Goal: Transaction & Acquisition: Purchase product/service

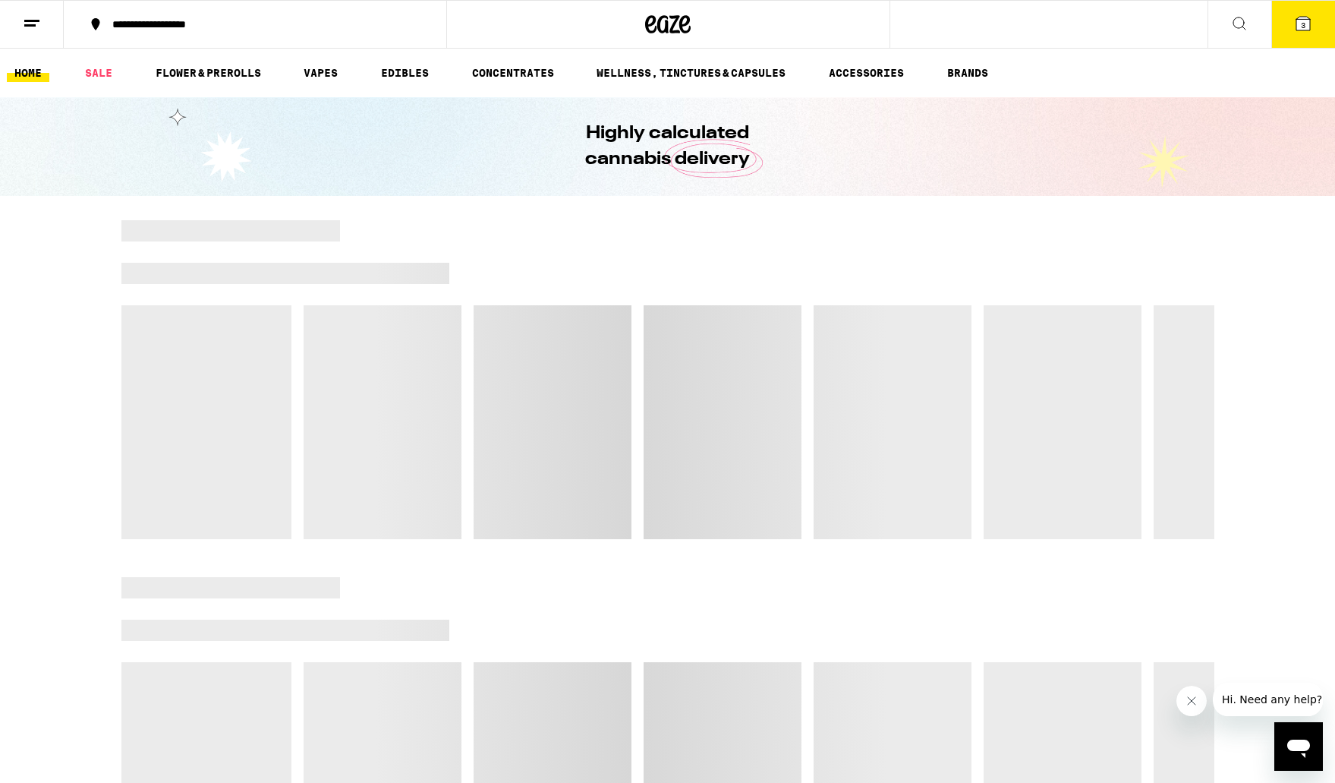
click at [1309, 24] on icon at bounding box center [1304, 24] width 14 height 14
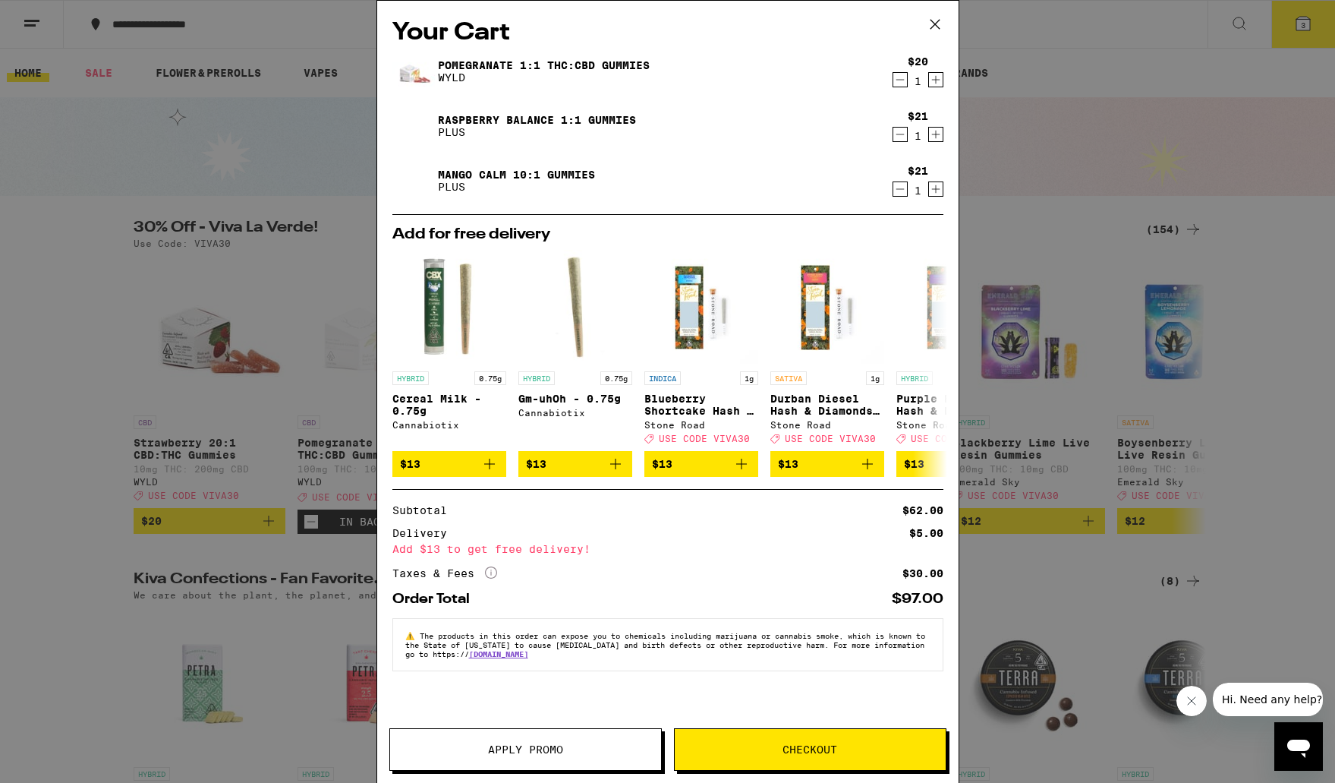
click at [902, 76] on icon "Decrement" at bounding box center [900, 80] width 14 height 18
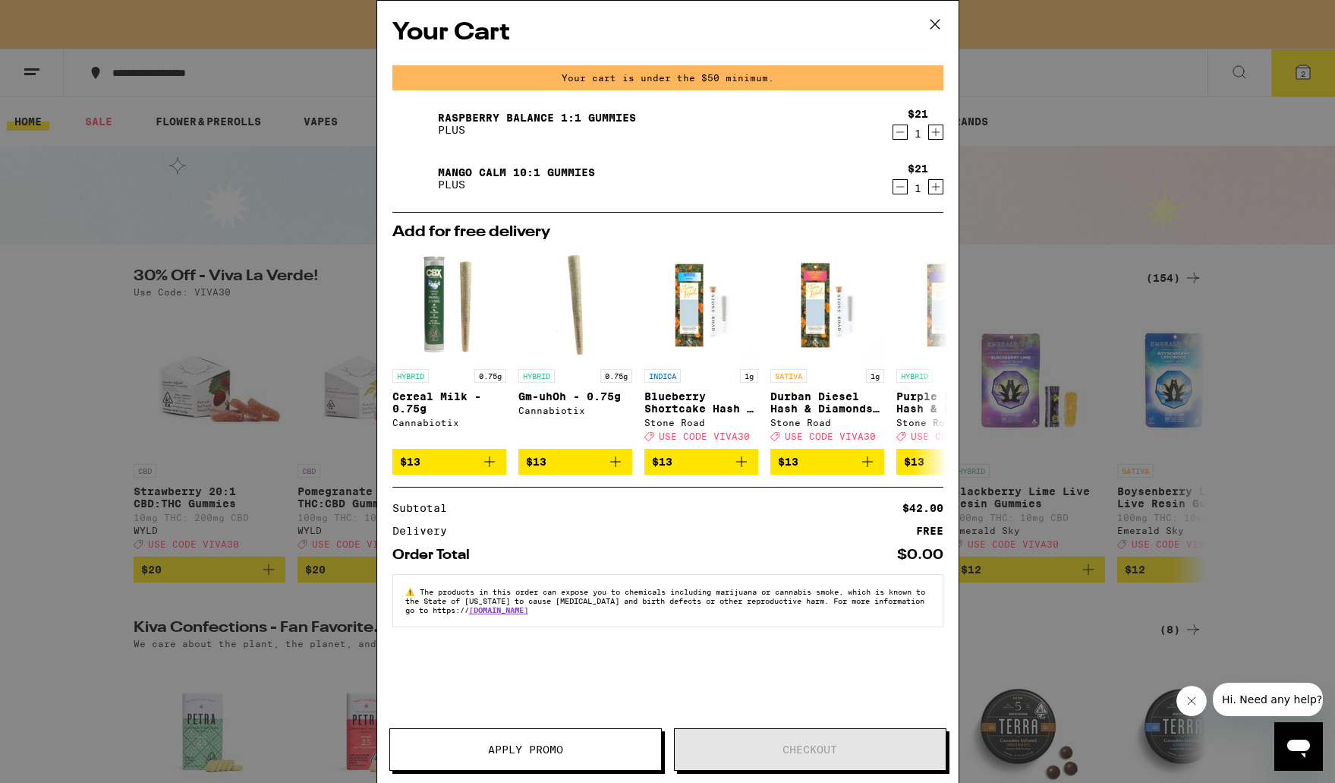
click at [898, 134] on icon "Decrement" at bounding box center [900, 132] width 14 height 18
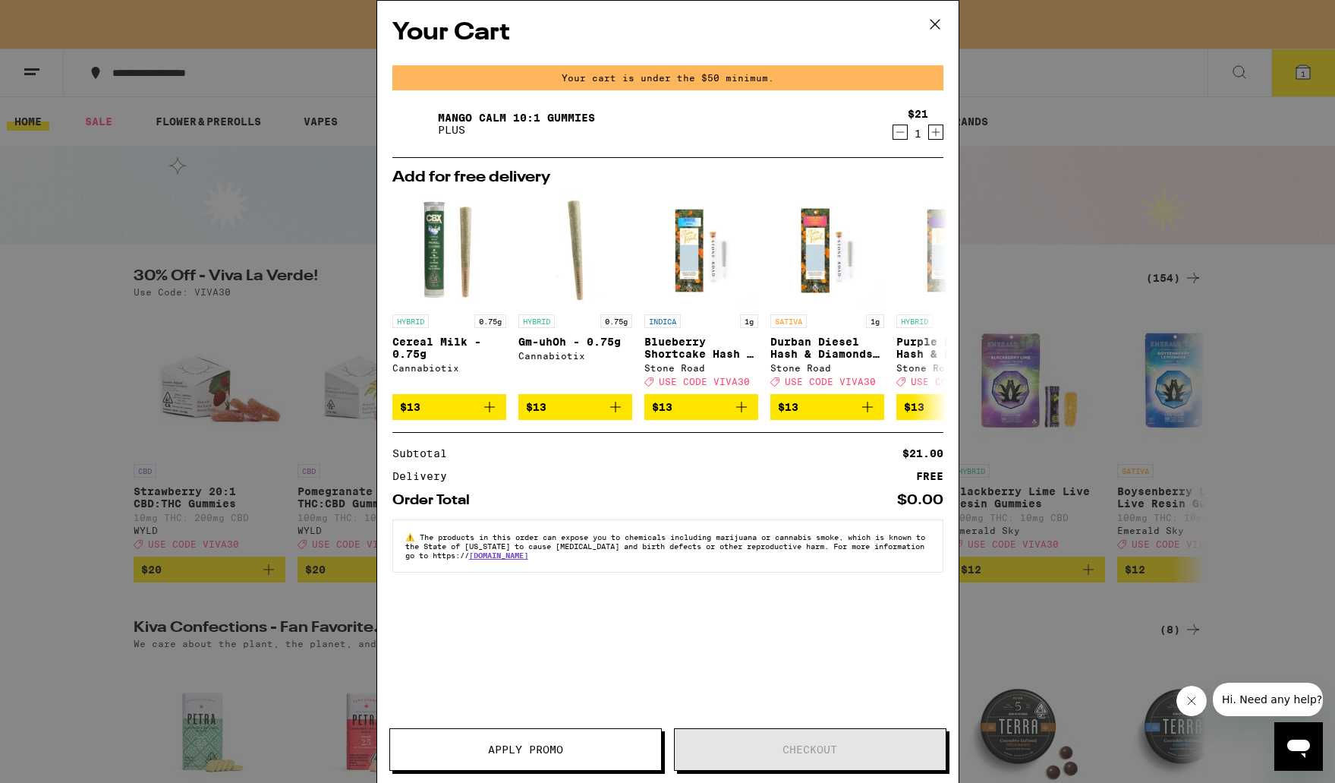
click at [903, 132] on icon "Decrement" at bounding box center [900, 132] width 8 height 0
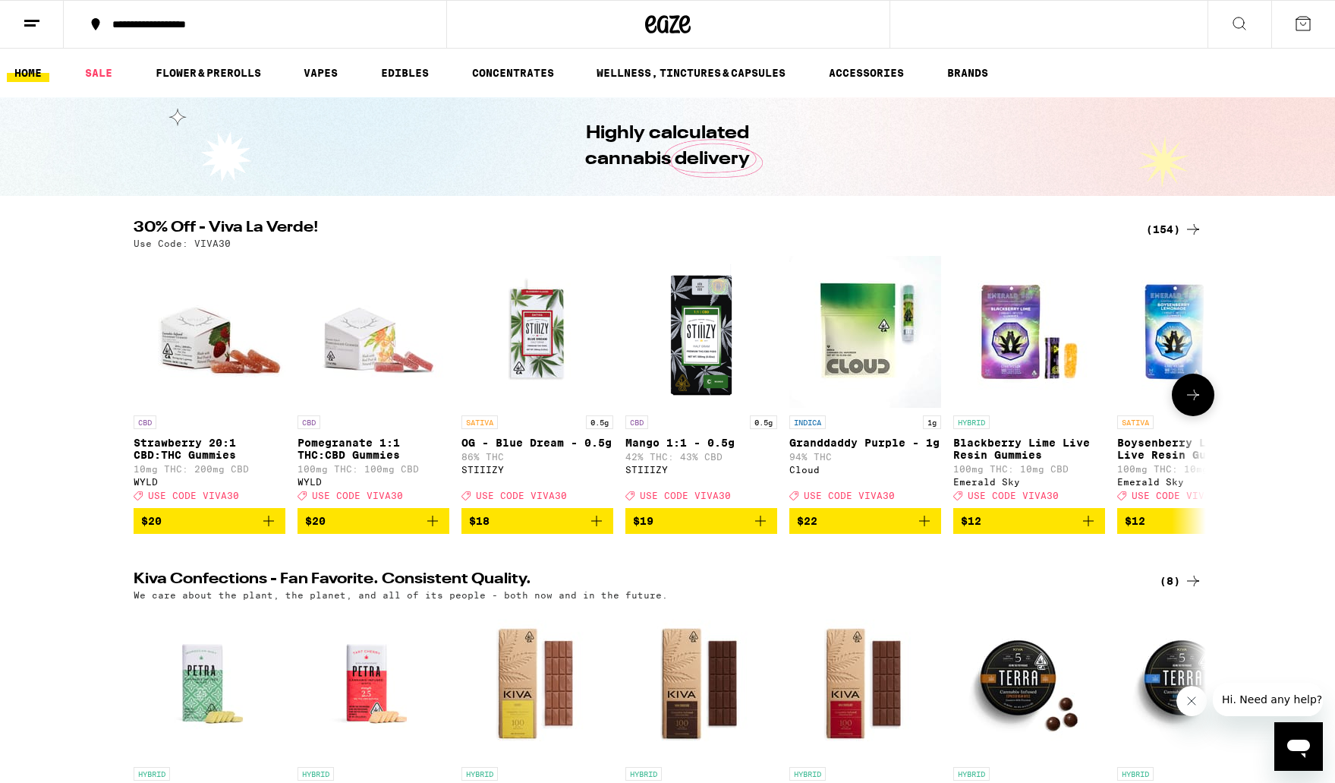
click at [342, 339] on img "Open page for Pomegranate 1:1 THC:CBD Gummies from WYLD" at bounding box center [374, 332] width 152 height 152
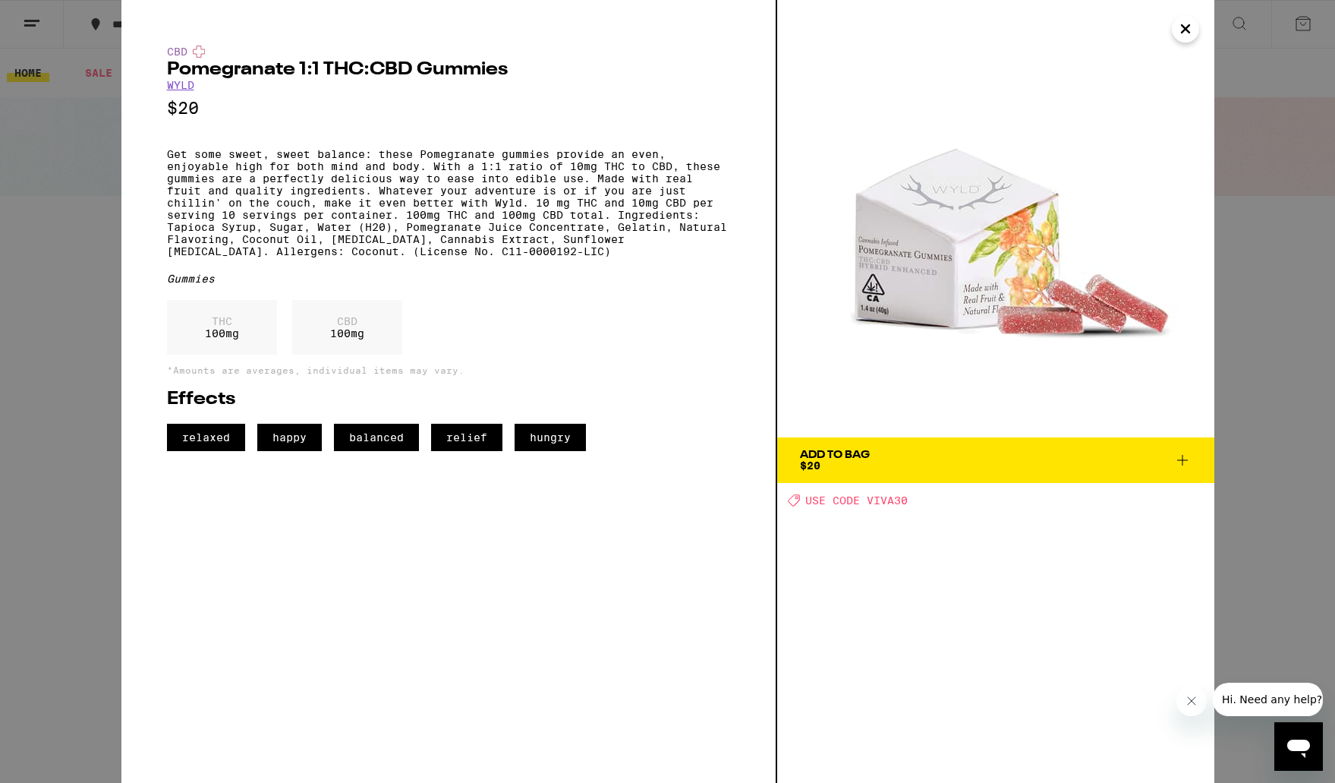
click at [1189, 27] on icon "Close" at bounding box center [1186, 28] width 18 height 23
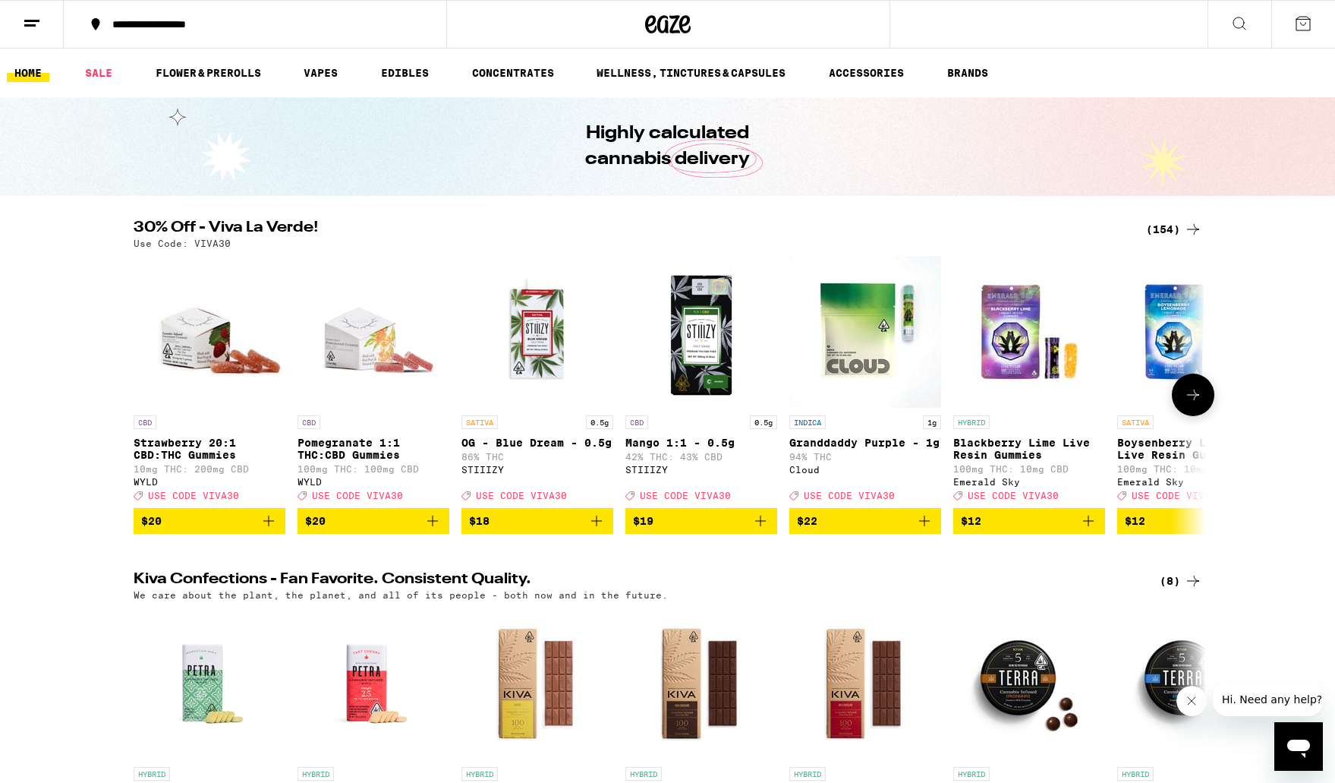
scroll to position [0, 1]
click at [405, 530] on span "$20" at bounding box center [372, 521] width 137 height 18
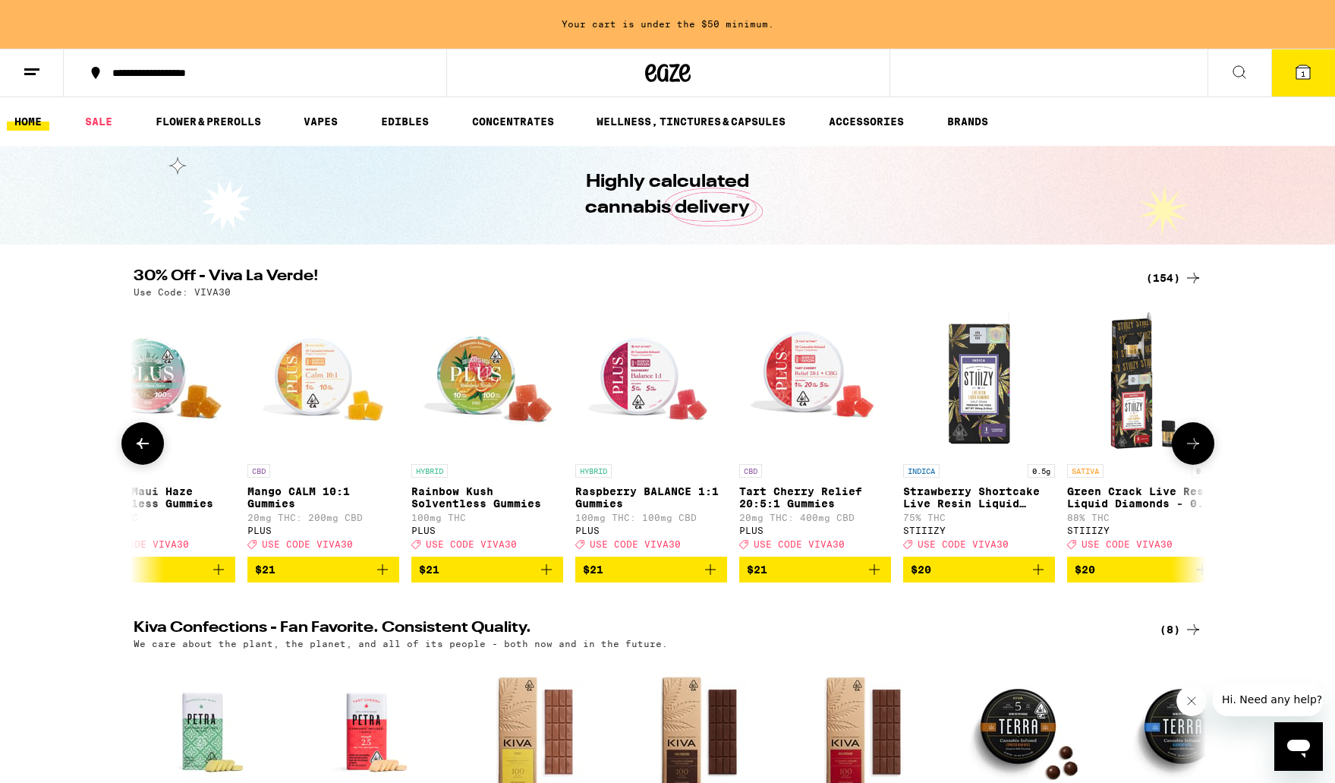
scroll to position [0, 10885]
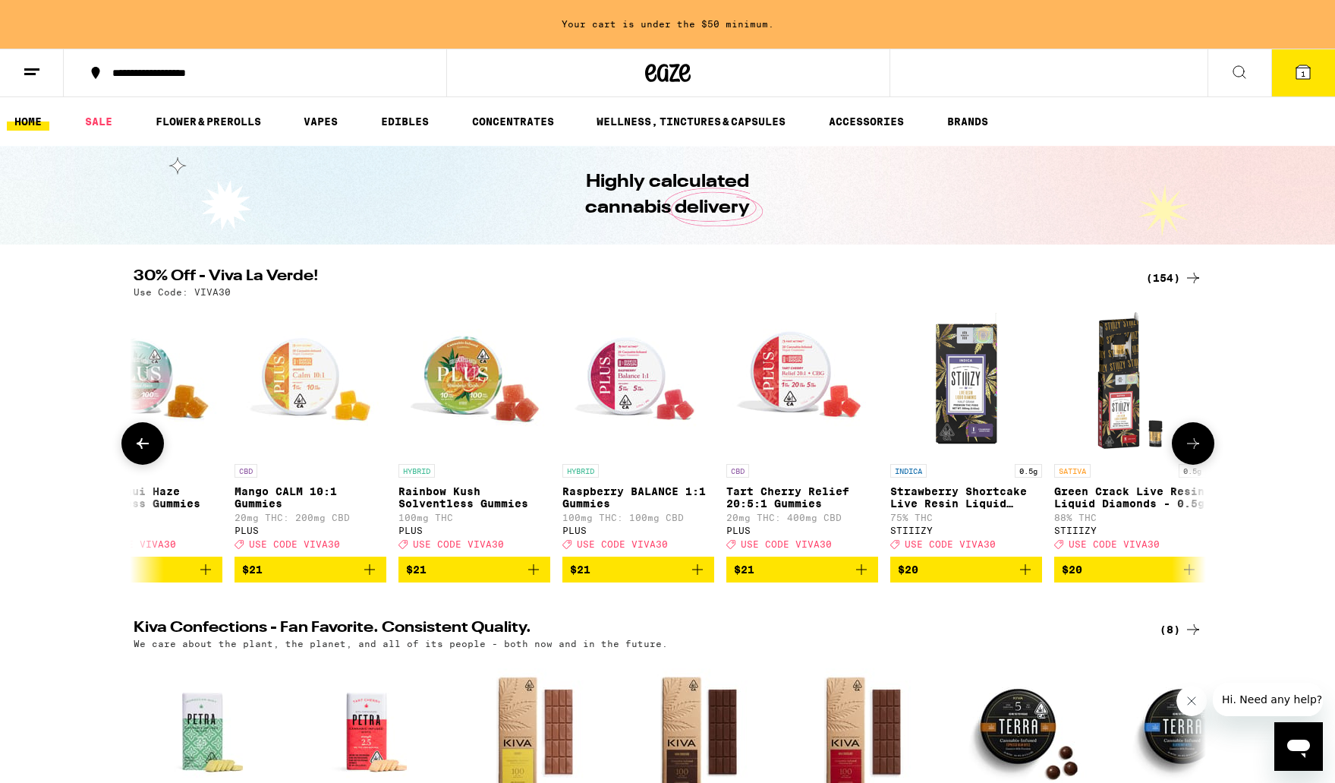
click at [698, 578] on icon "Add to bag" at bounding box center [698, 569] width 18 height 18
click at [698, 579] on icon "Increment" at bounding box center [701, 570] width 14 height 18
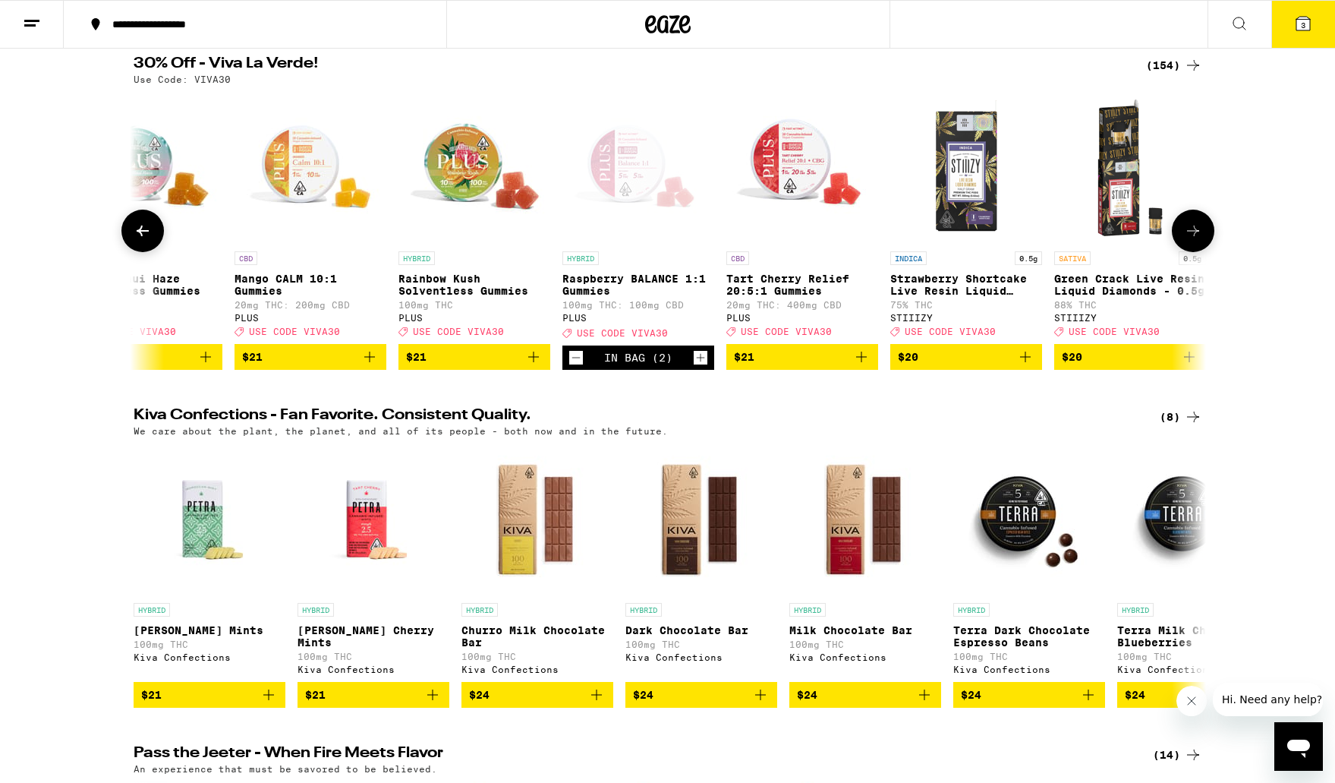
scroll to position [0, 0]
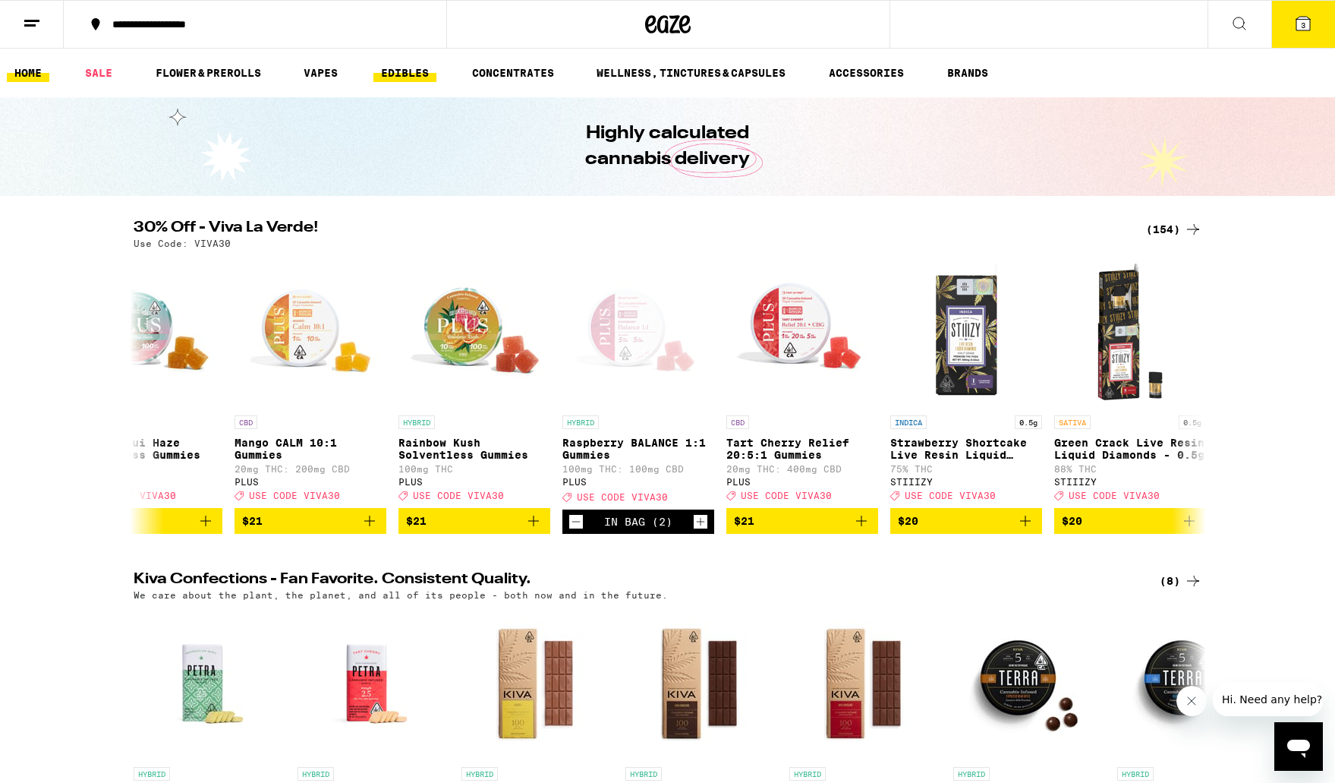
click at [399, 75] on link "EDIBLES" at bounding box center [404, 73] width 63 height 18
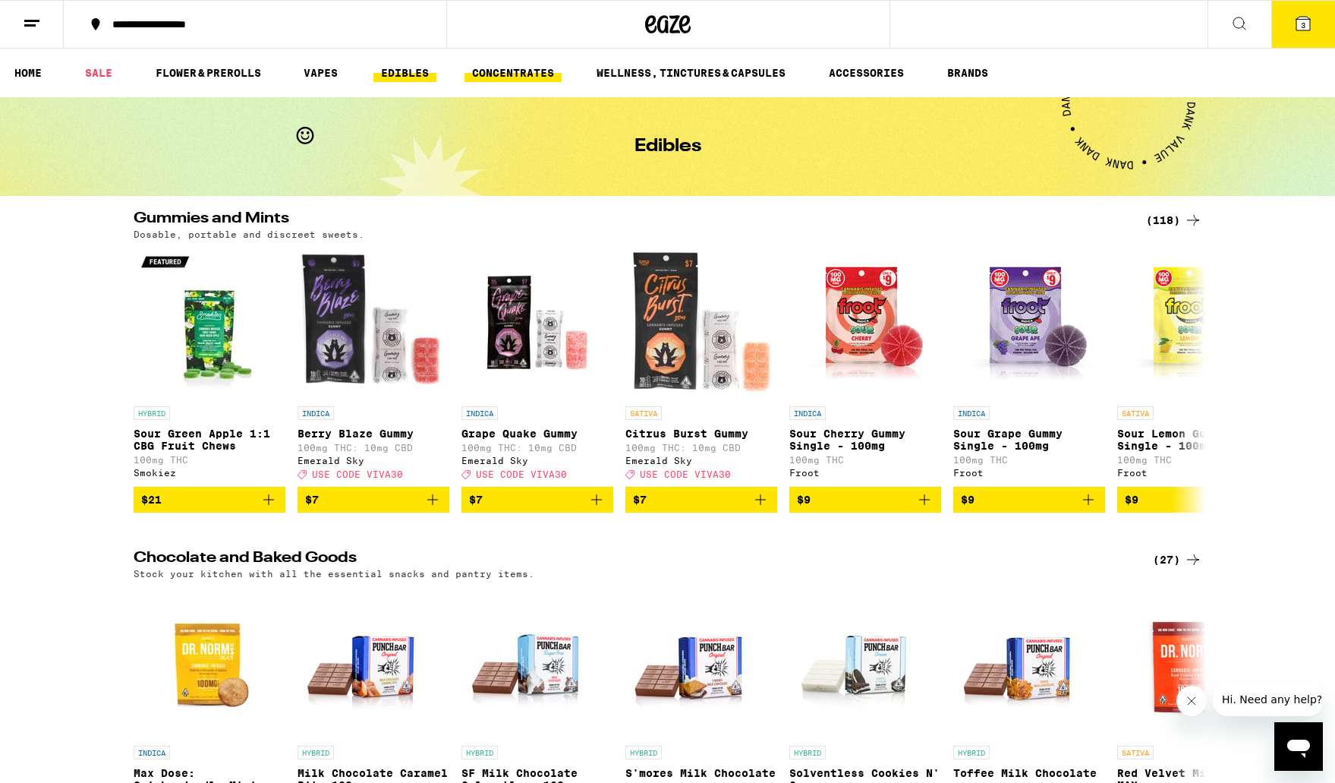
click at [509, 71] on link "CONCENTRATES" at bounding box center [513, 73] width 97 height 18
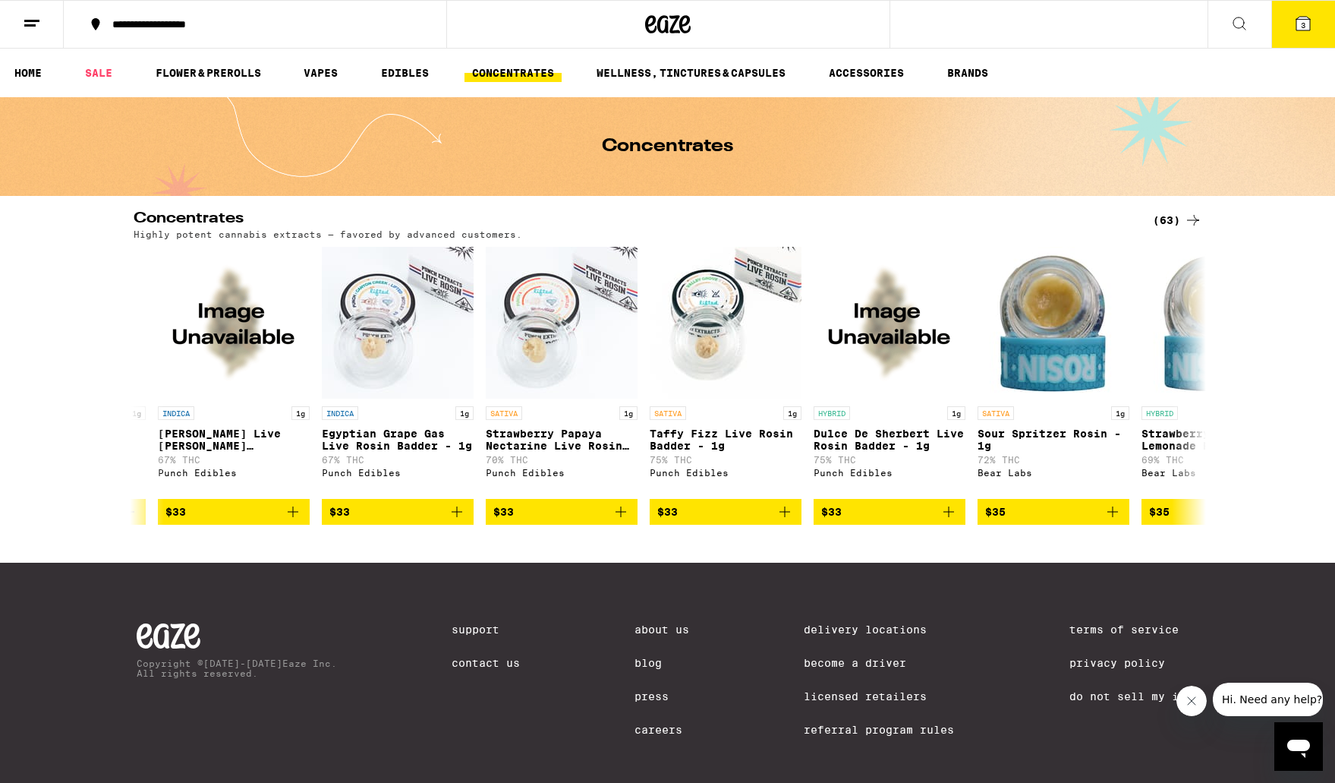
scroll to position [0, 9261]
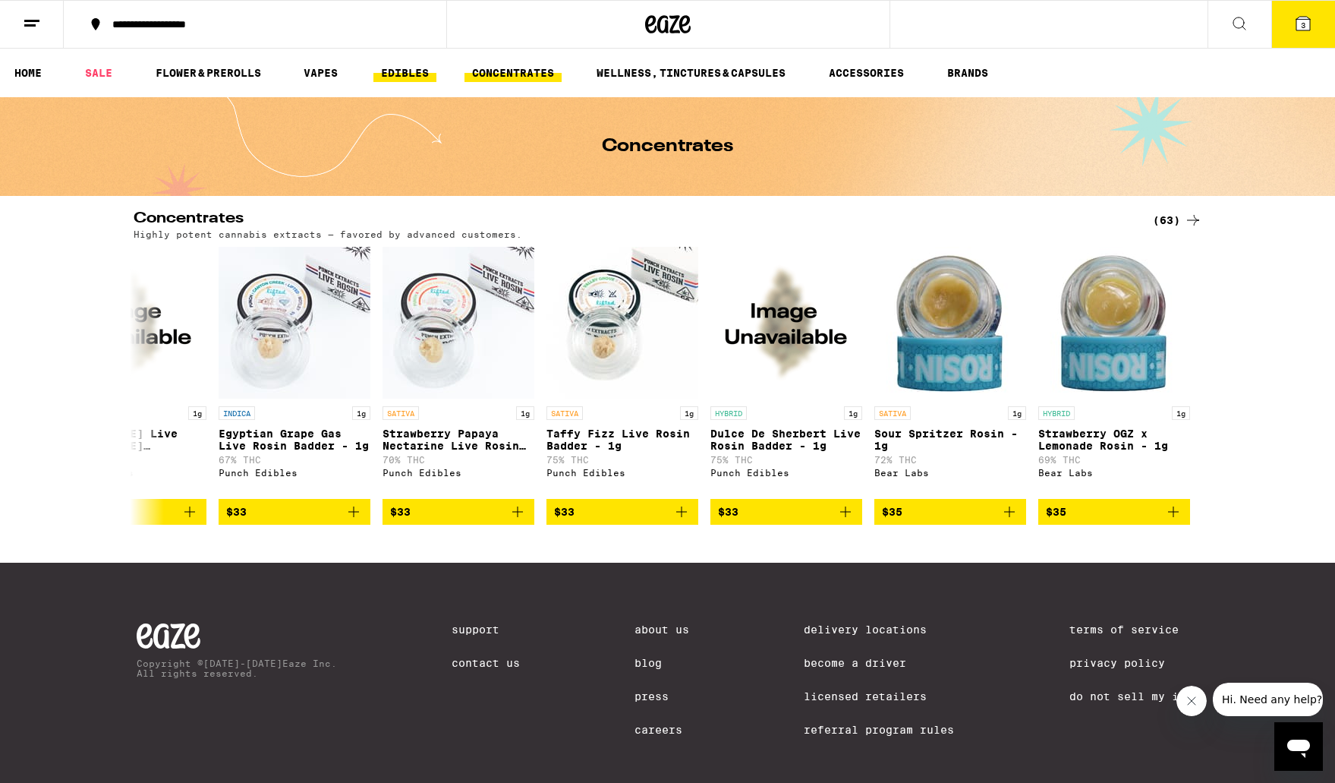
click at [417, 77] on link "EDIBLES" at bounding box center [404, 73] width 63 height 18
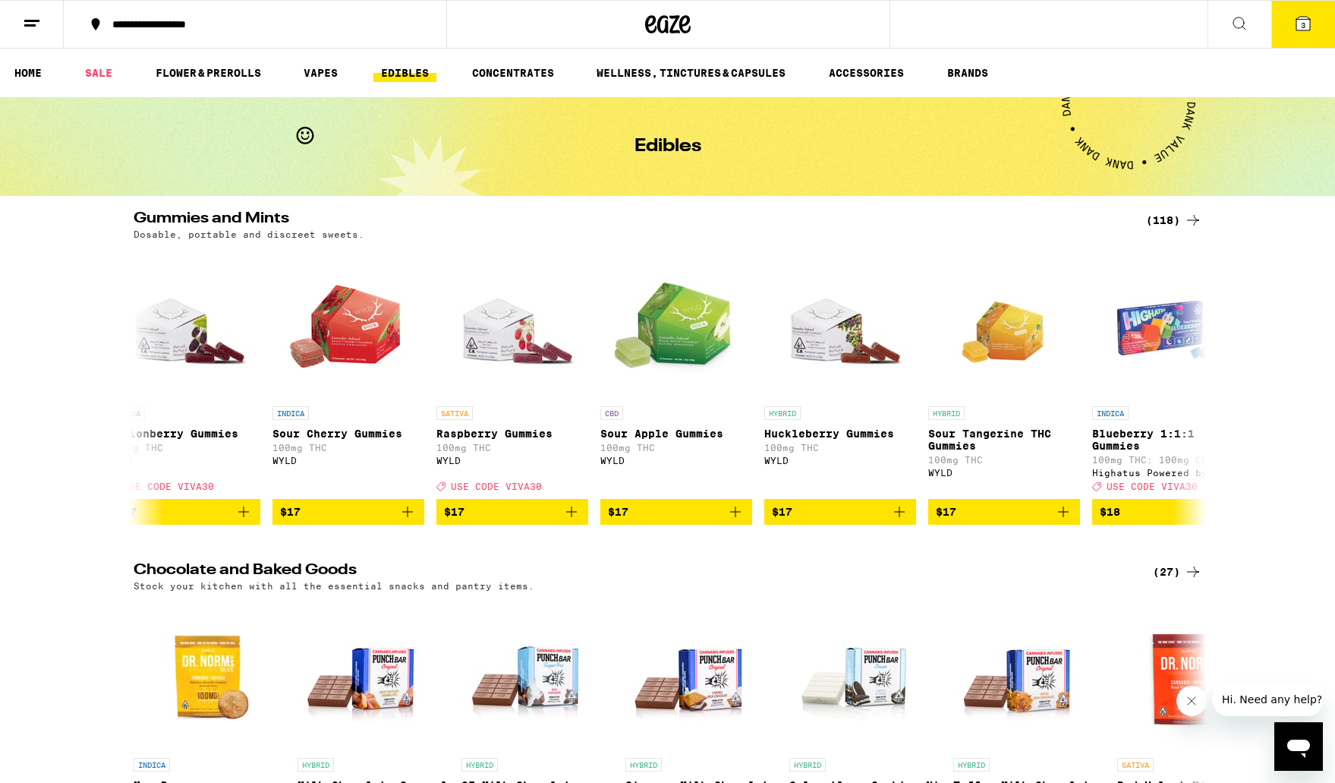
click at [1306, 34] on button "3" at bounding box center [1304, 24] width 64 height 47
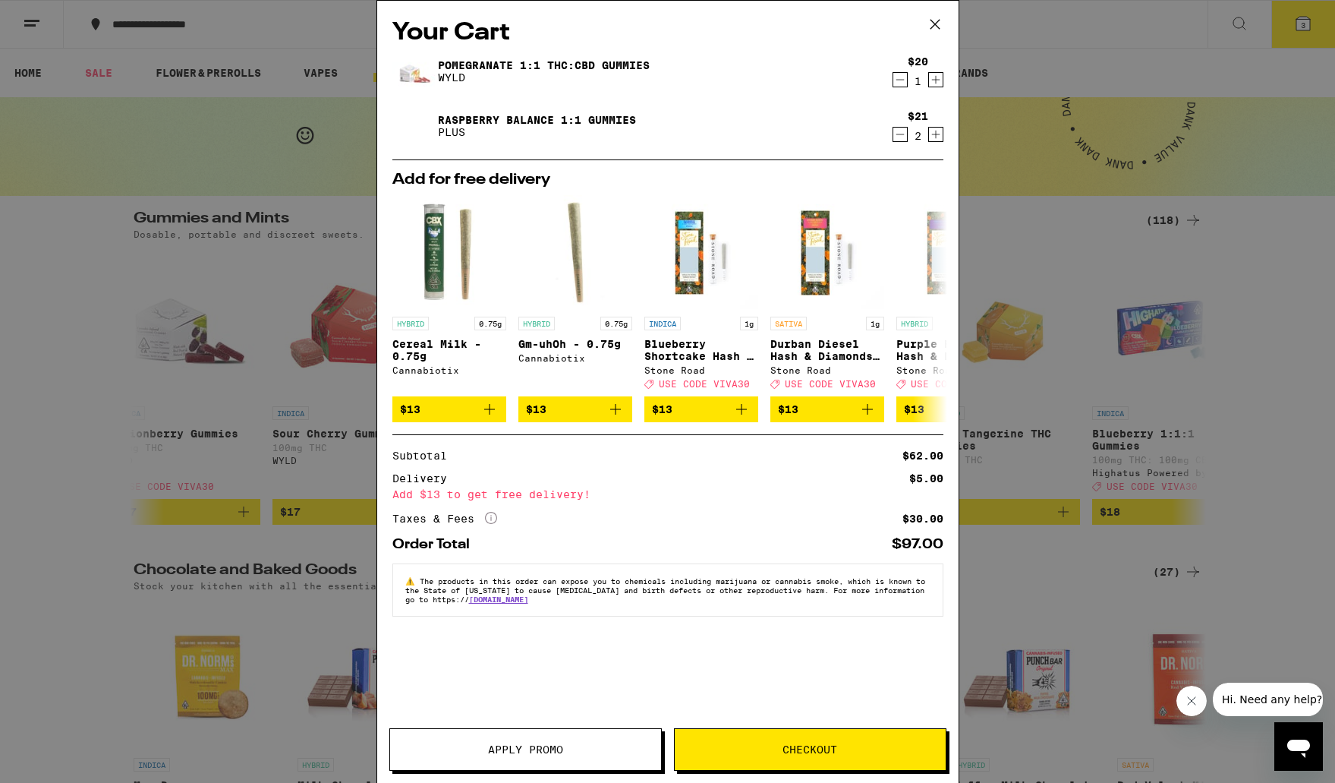
click at [566, 752] on span "Apply Promo" at bounding box center [525, 749] width 271 height 11
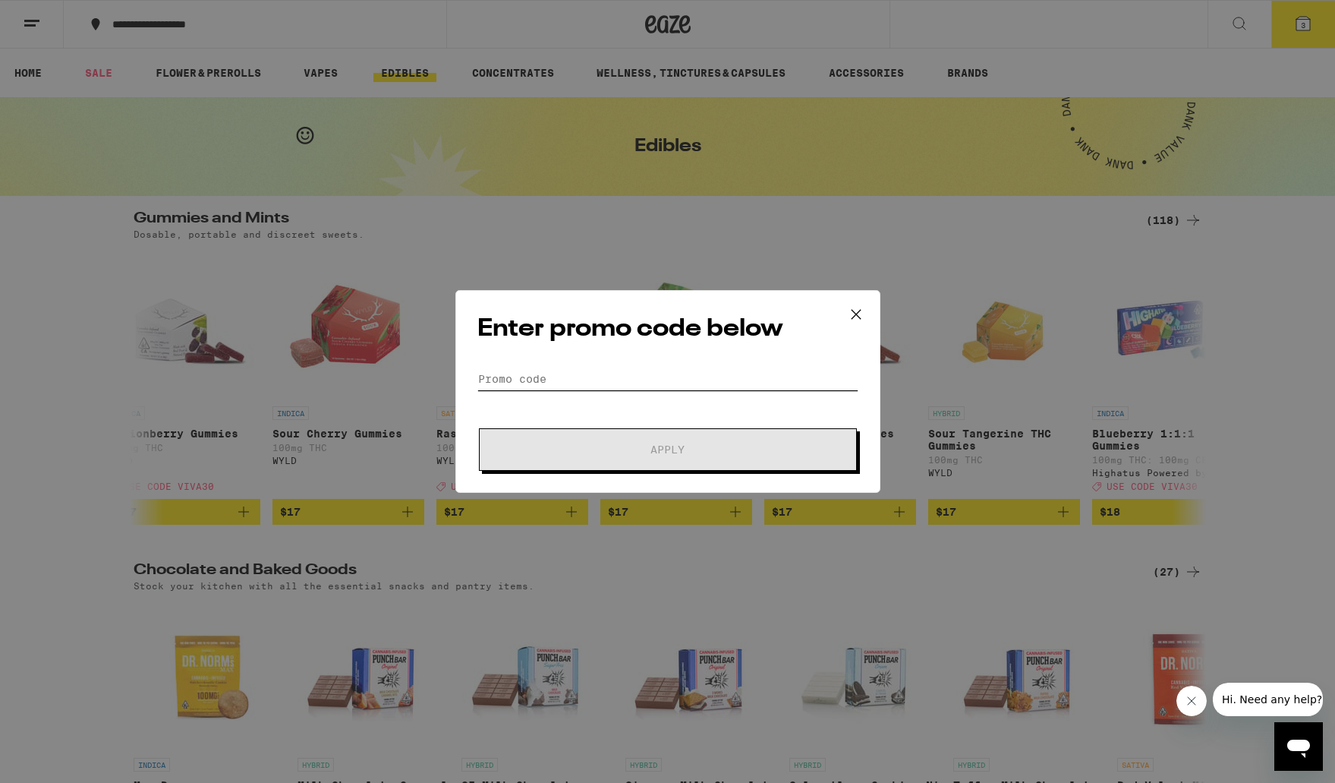
click at [588, 382] on input "Promo Code" at bounding box center [667, 378] width 381 height 23
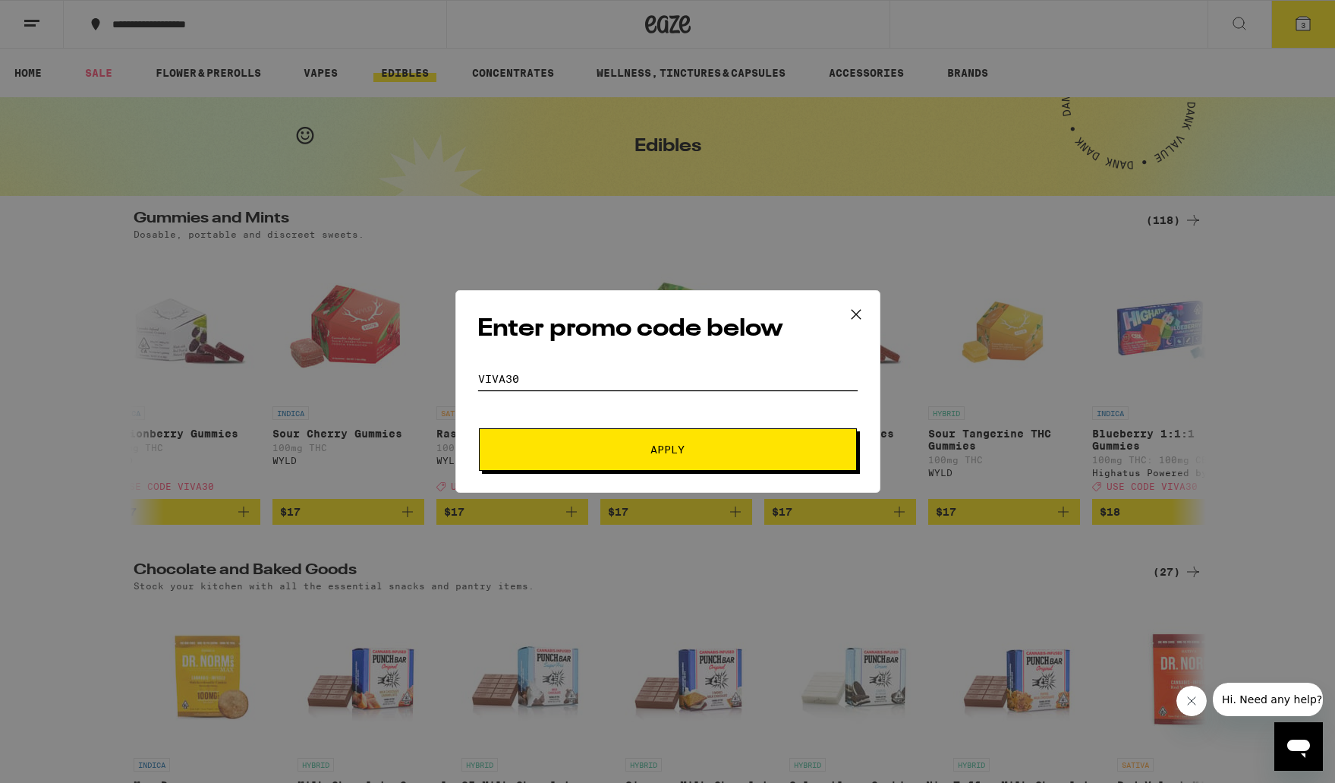
type input "VIVA30"
click at [643, 449] on span "Apply" at bounding box center [667, 449] width 273 height 11
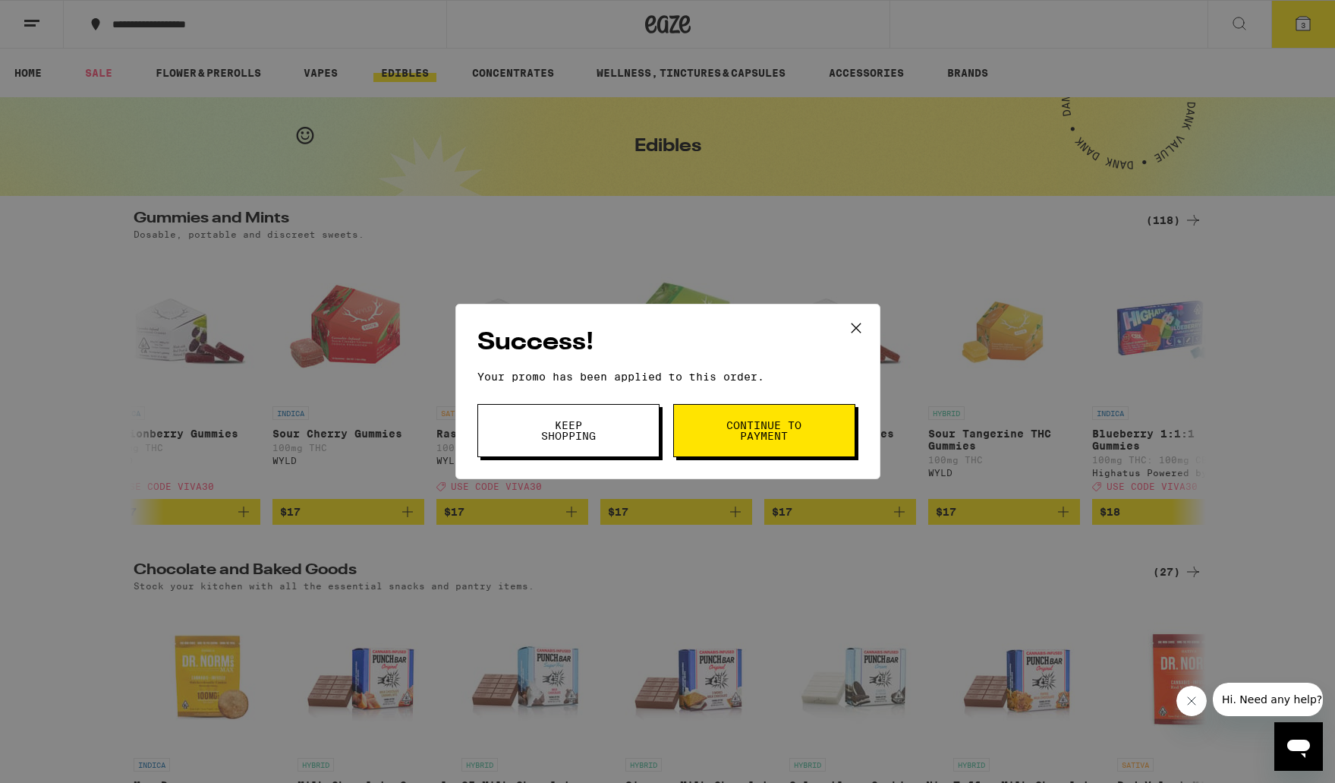
click at [746, 444] on button "Continue to payment" at bounding box center [764, 430] width 182 height 53
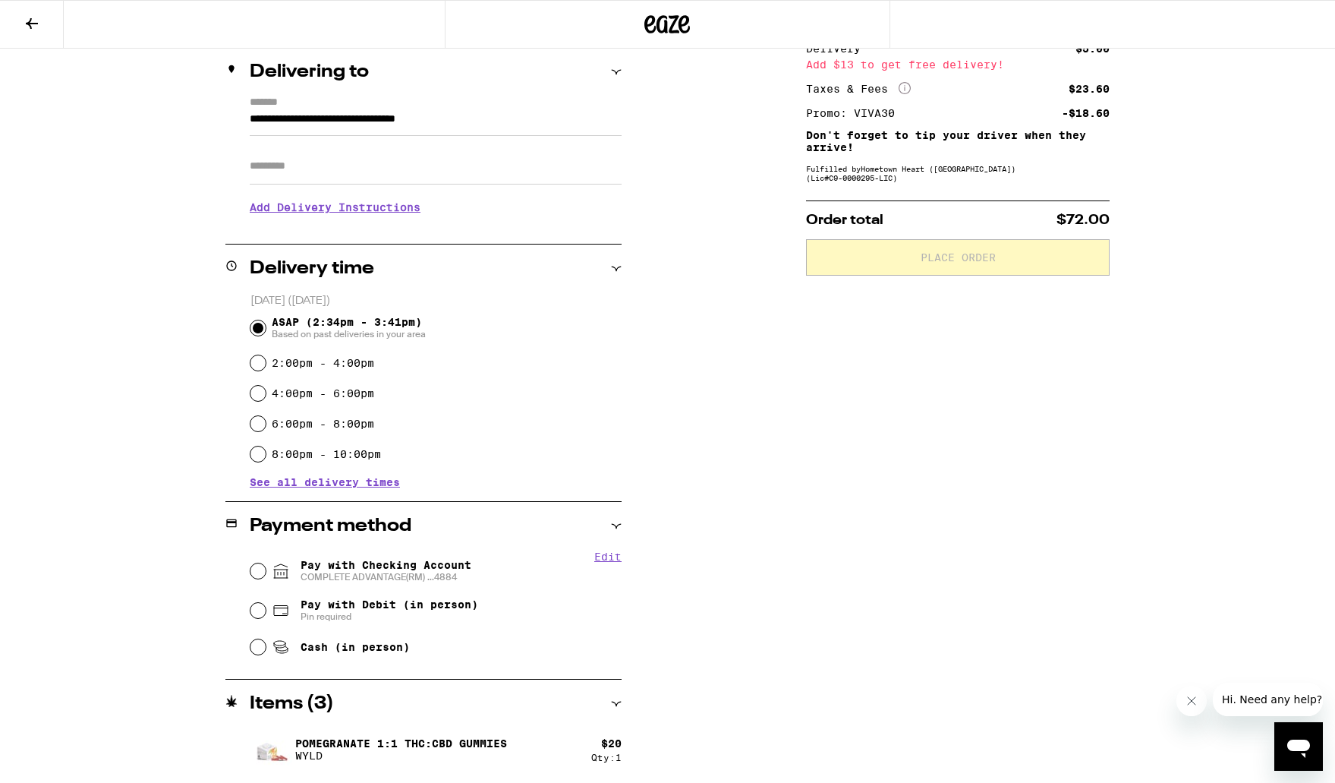
scroll to position [183, 0]
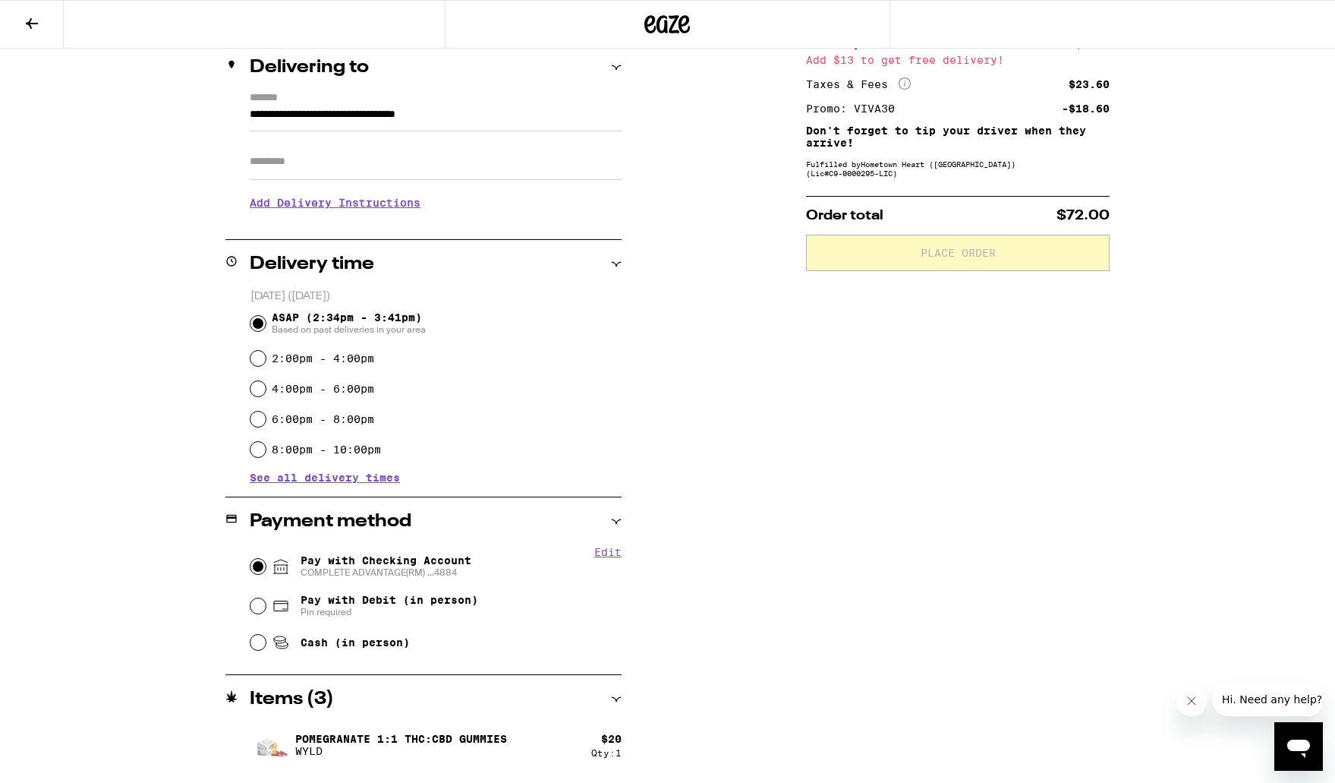
click at [263, 570] on input "Pay with Checking Account COMPLETE ADVANTAGE(RM) ...4884" at bounding box center [258, 566] width 15 height 15
radio input "true"
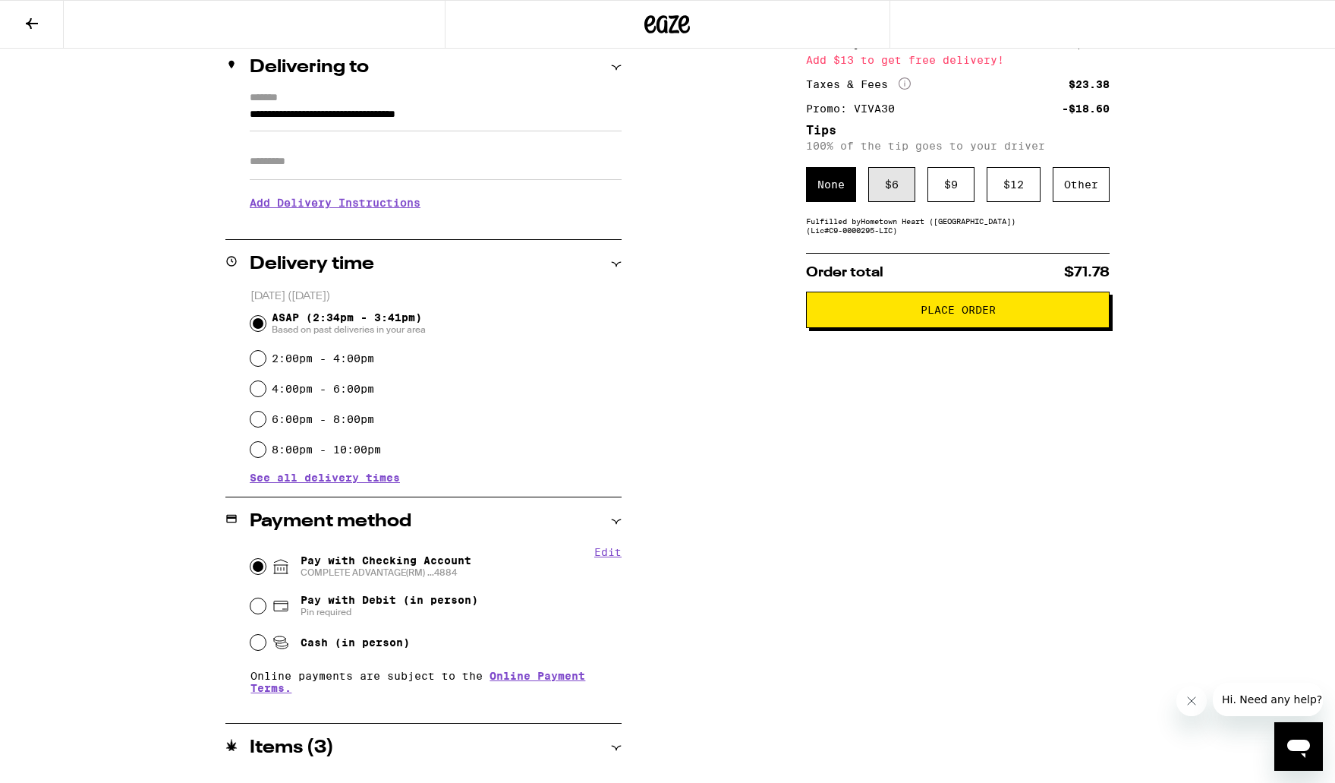
click at [905, 186] on div "$ 6" at bounding box center [891, 184] width 47 height 35
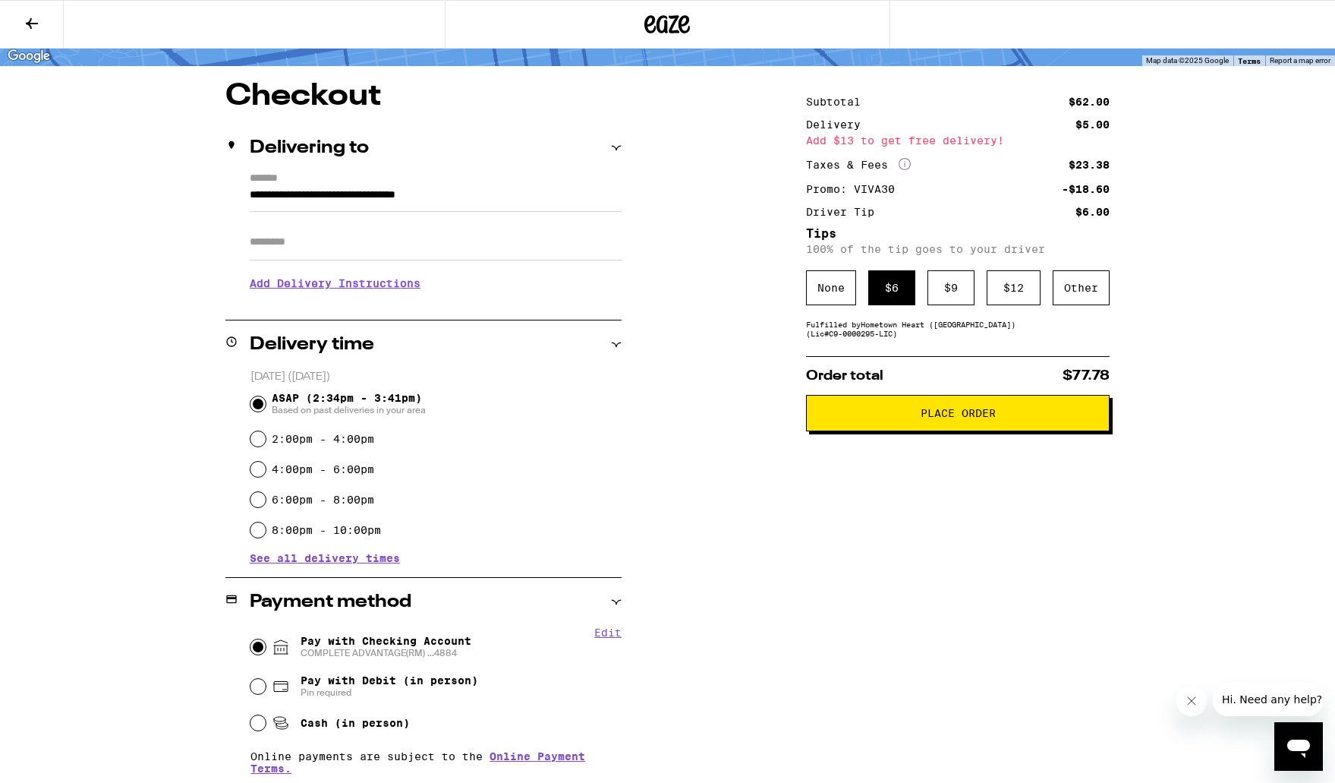
scroll to position [102, 0]
click at [411, 236] on input "Apt/Suite" at bounding box center [436, 243] width 372 height 36
type input "***"
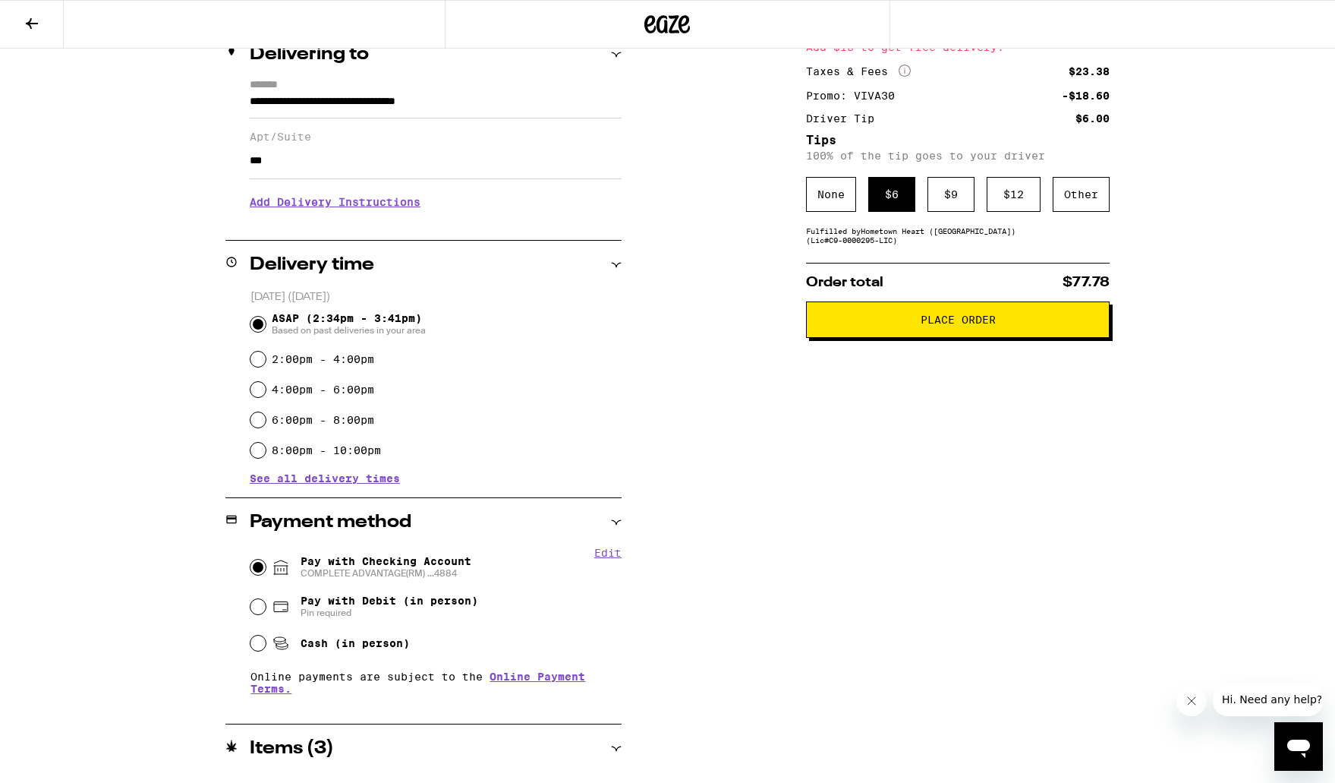
scroll to position [296, 0]
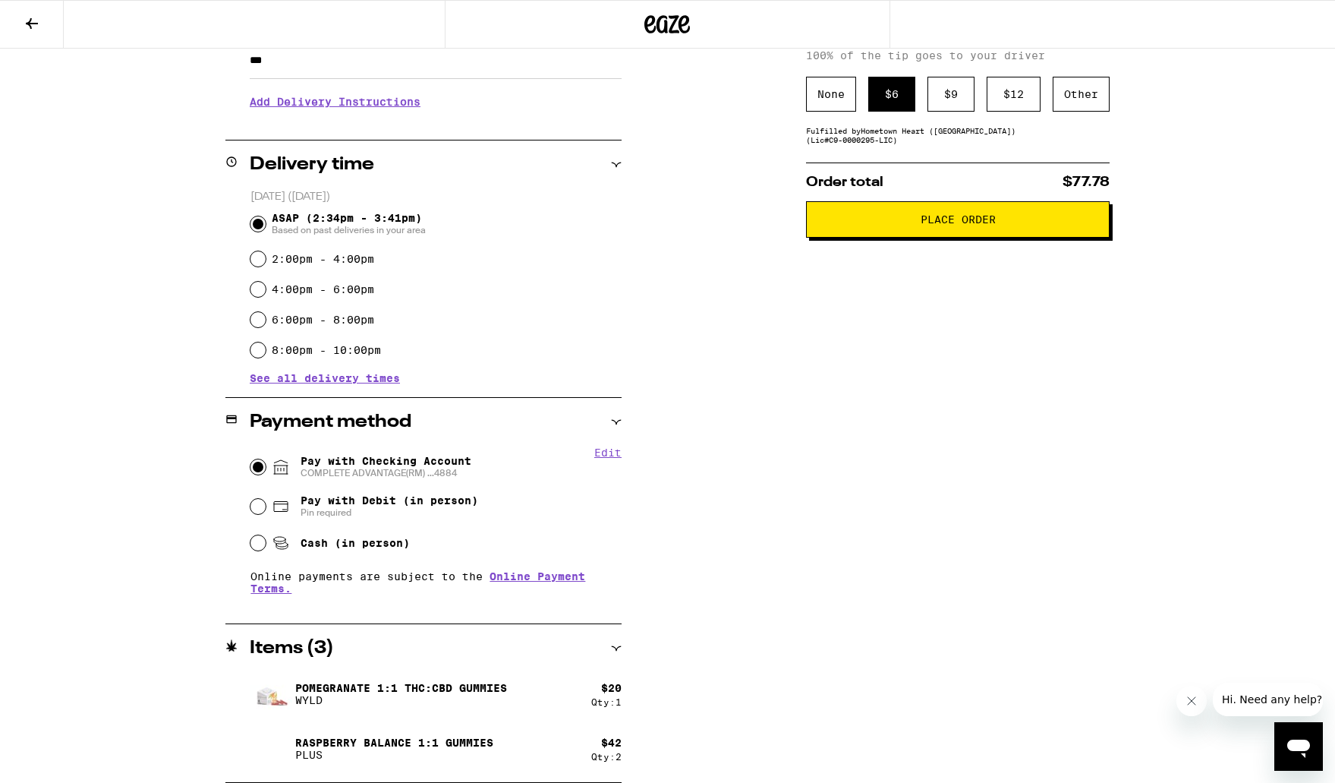
click at [948, 236] on button "Place Order" at bounding box center [958, 219] width 304 height 36
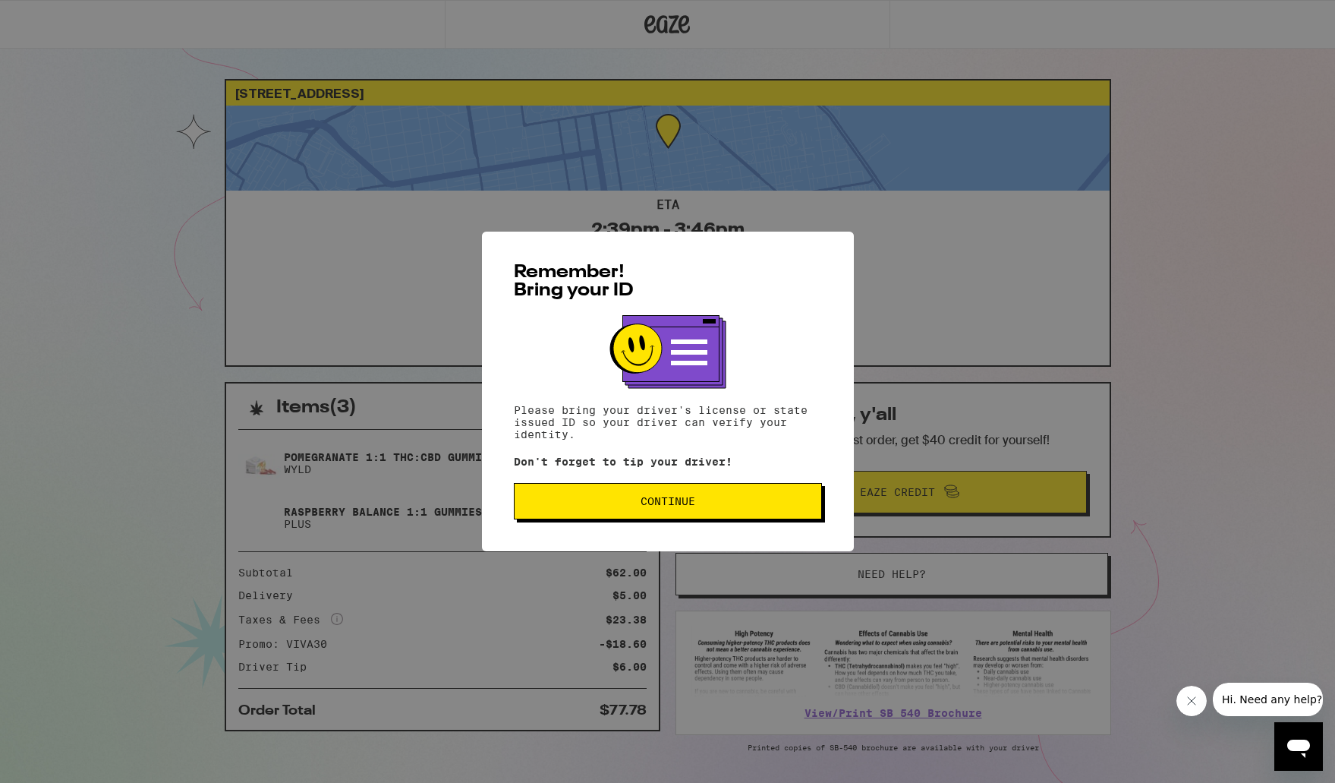
click at [708, 509] on button "Continue" at bounding box center [668, 501] width 308 height 36
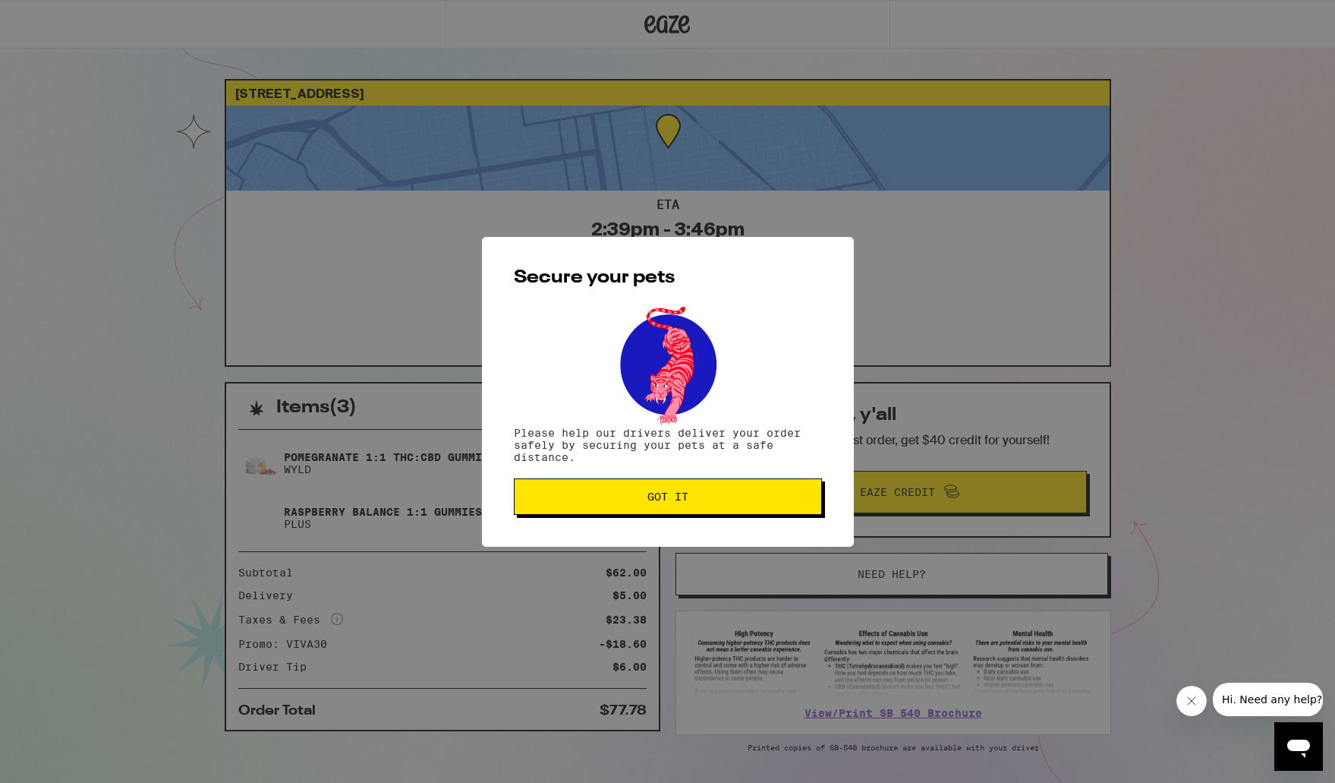
click at [701, 510] on button "Got it" at bounding box center [668, 496] width 308 height 36
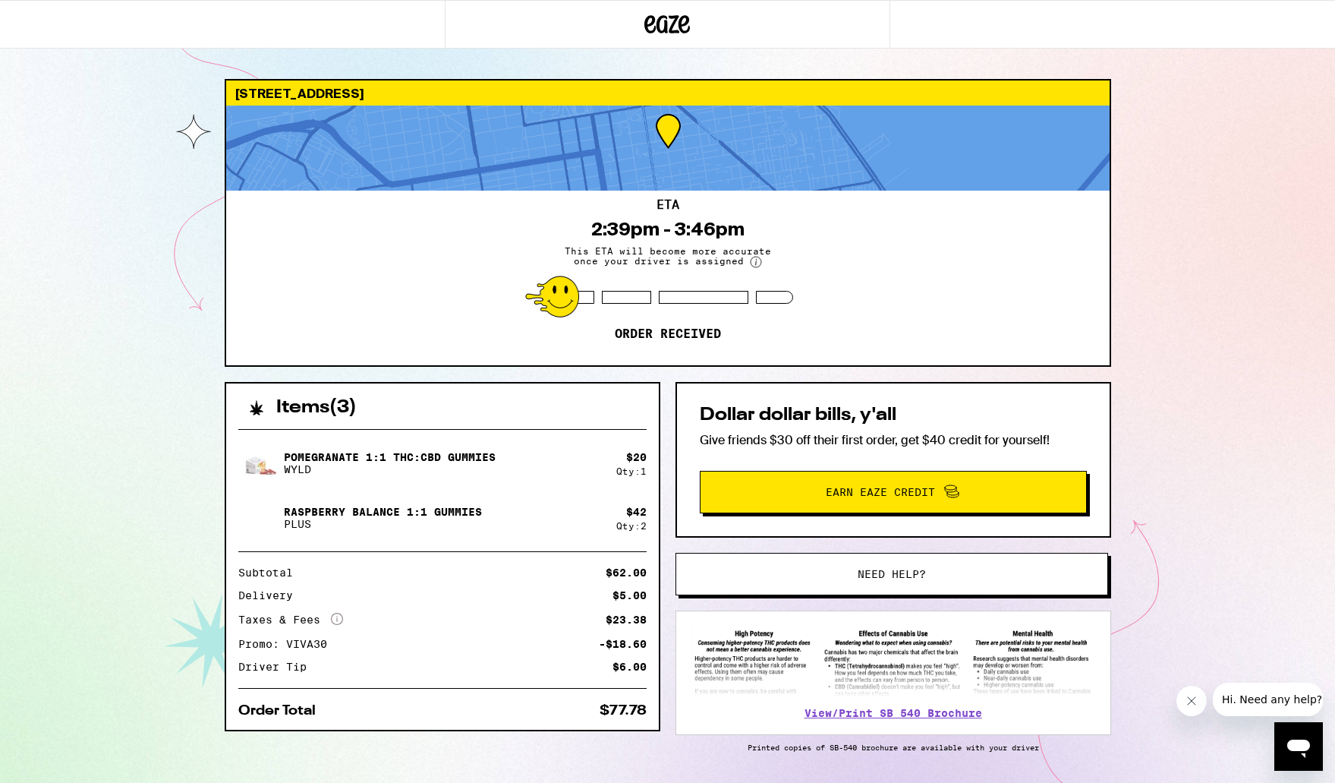
scroll to position [48, 0]
